Goal: Find specific page/section: Find specific page/section

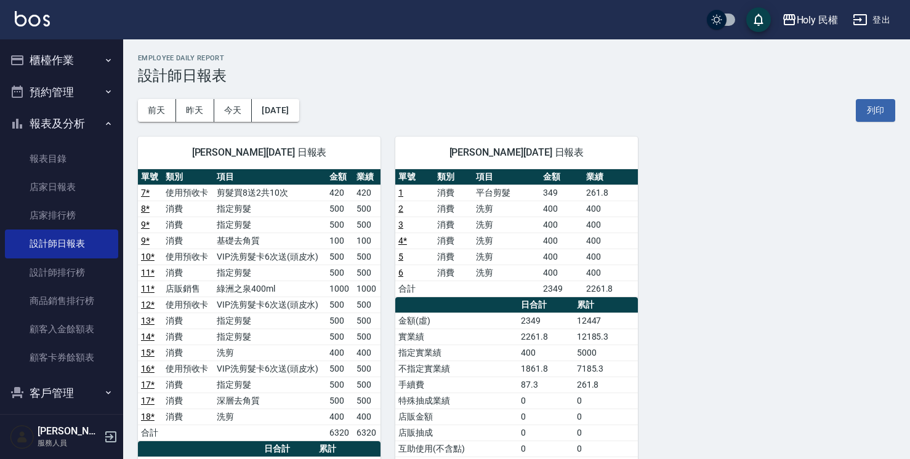
scroll to position [217, 0]
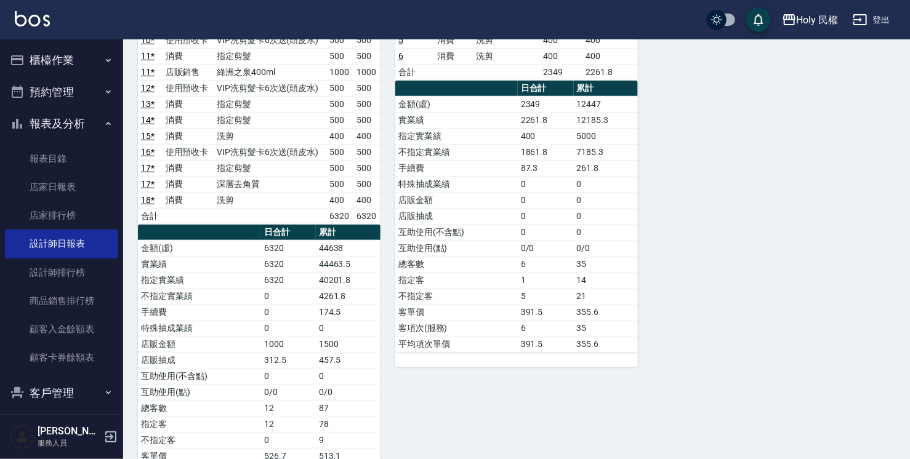
click at [72, 49] on button "櫃檯作業" at bounding box center [61, 60] width 113 height 32
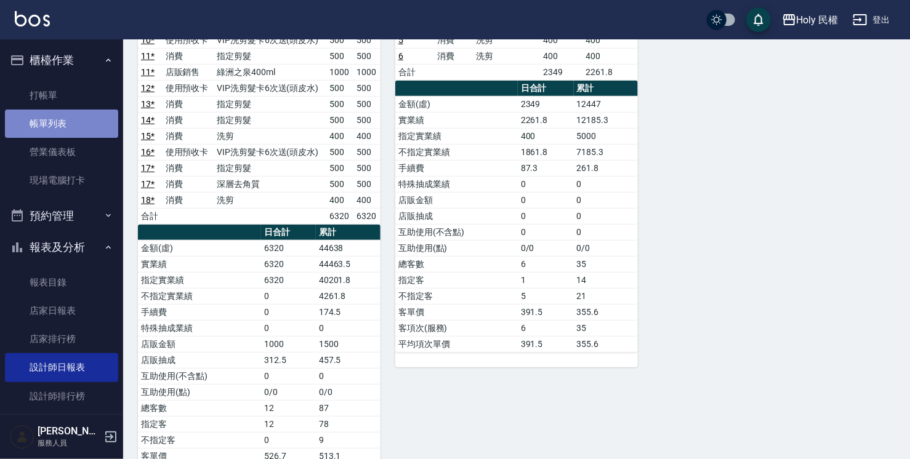
click at [67, 117] on link "帳單列表" at bounding box center [61, 124] width 113 height 28
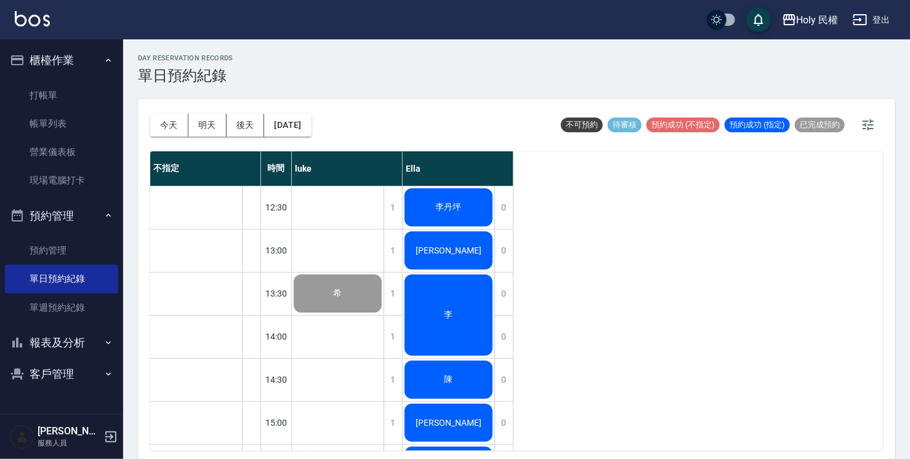
scroll to position [65, 0]
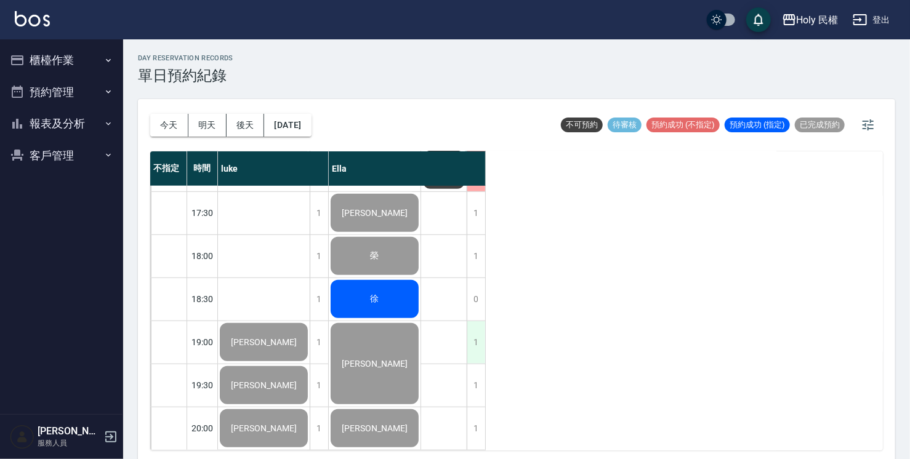
scroll to position [434, 0]
